Goal: Task Accomplishment & Management: Complete application form

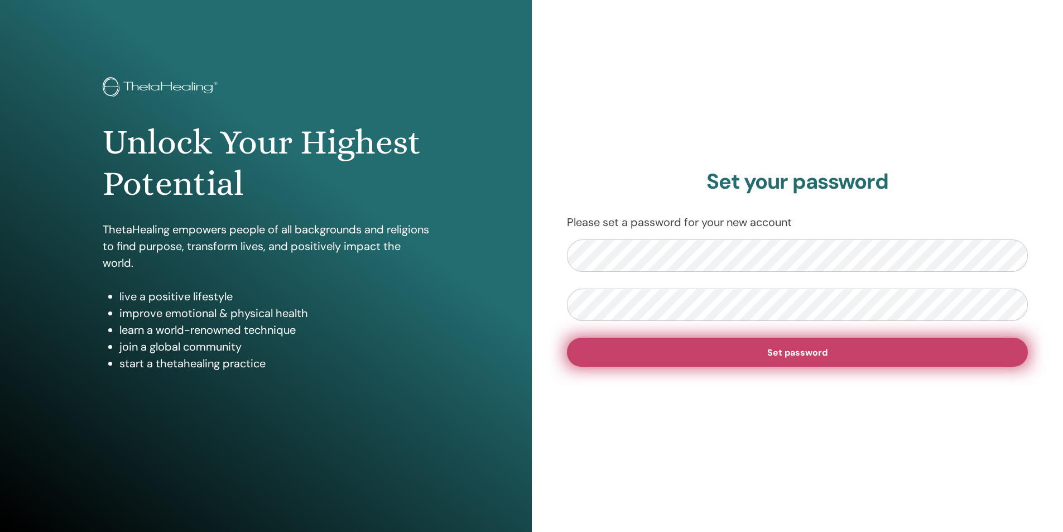
click at [800, 355] on span "Set password" at bounding box center [797, 353] width 60 height 12
click at [797, 356] on span "Set password" at bounding box center [797, 353] width 60 height 12
